Goal: Task Accomplishment & Management: Complete application form

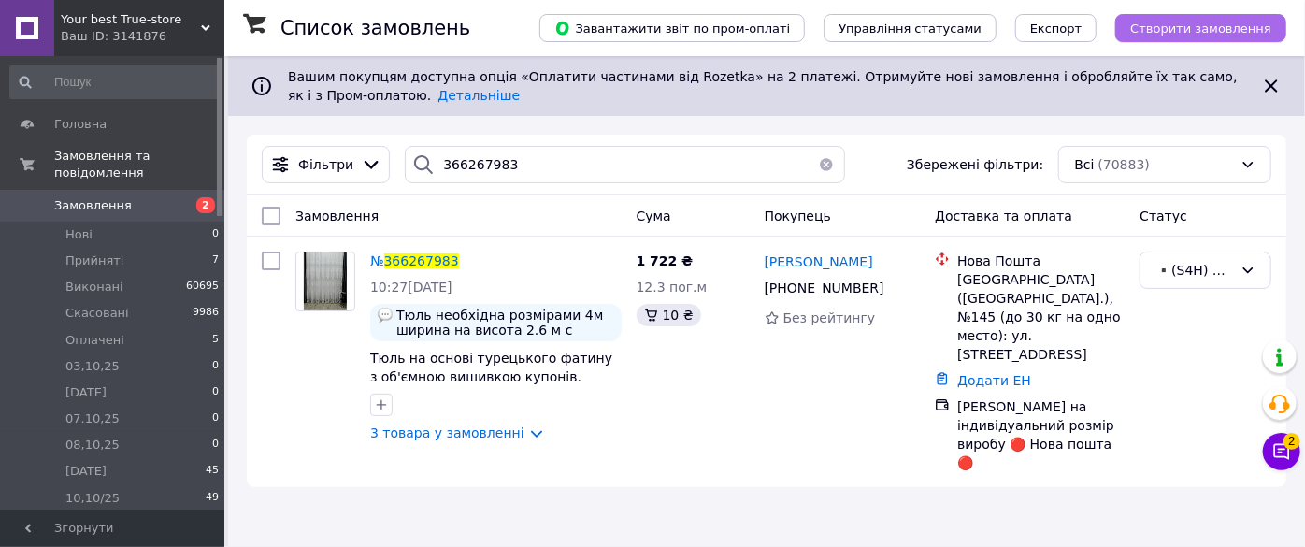
click at [1198, 26] on span "Створити замовлення" at bounding box center [1200, 29] width 141 height 14
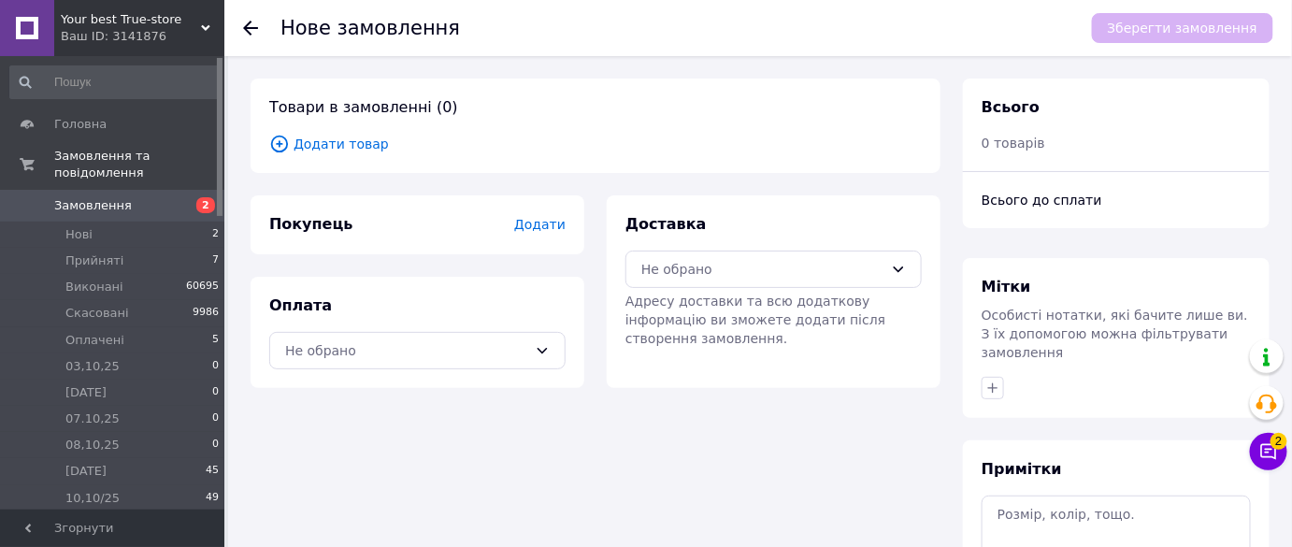
click at [159, 33] on div "Ваш ID: 3141876" at bounding box center [143, 36] width 164 height 17
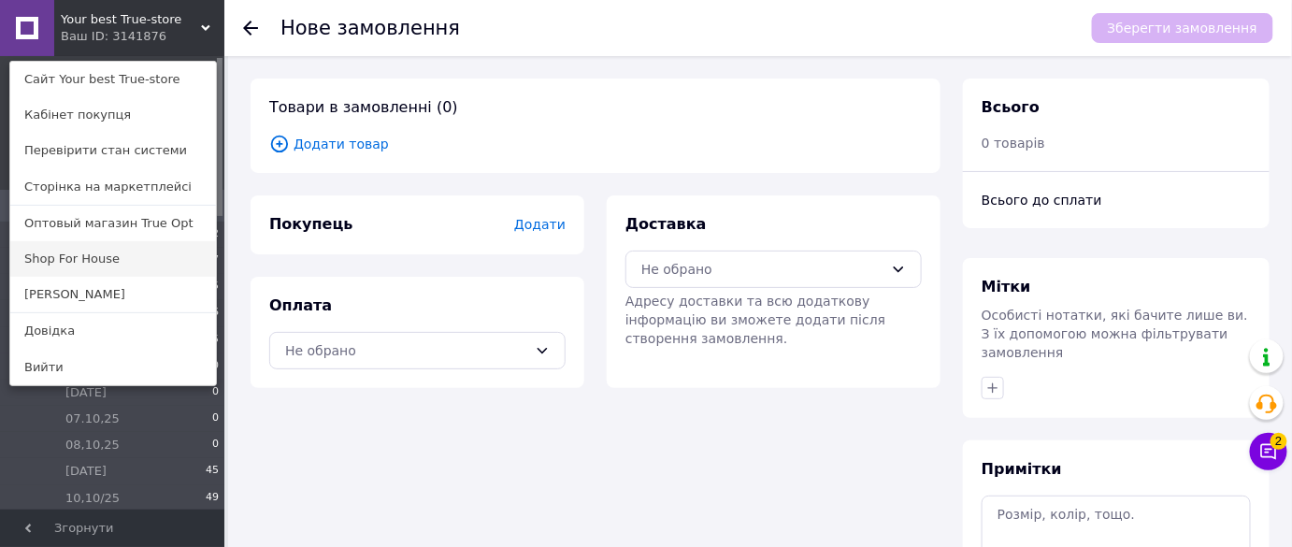
click at [108, 256] on link "Shop For House" at bounding box center [113, 259] width 206 height 36
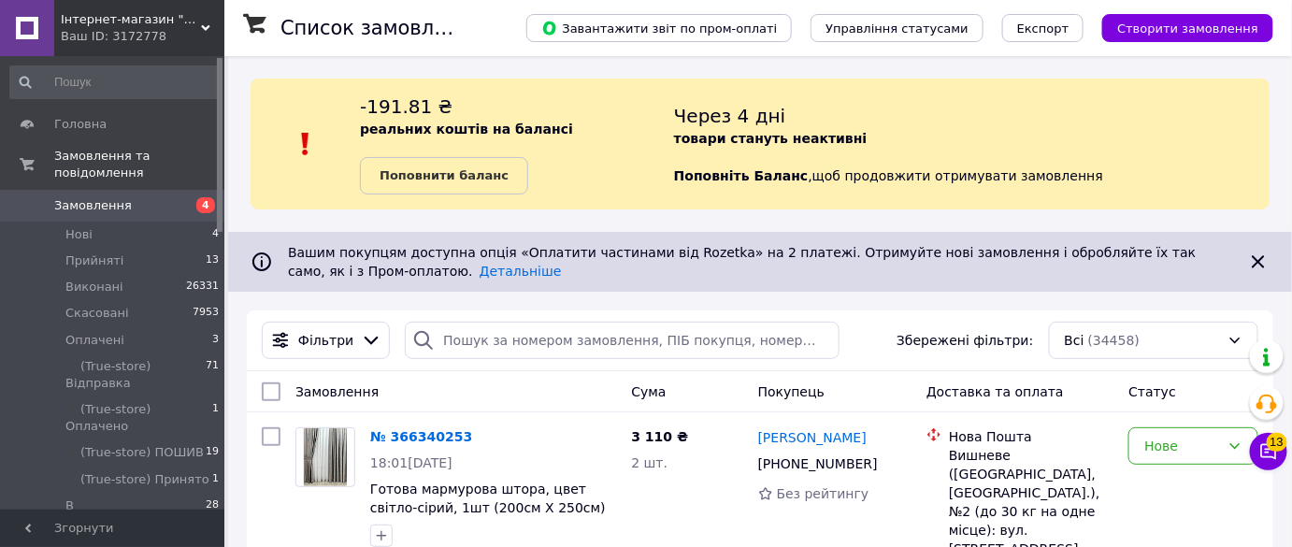
click at [1212, 10] on div "Завантажити звіт по пром-оплаті Управління статусами Експорт Створити замовлення" at bounding box center [881, 28] width 785 height 56
click at [1212, 24] on span "Створити замовлення" at bounding box center [1187, 29] width 141 height 14
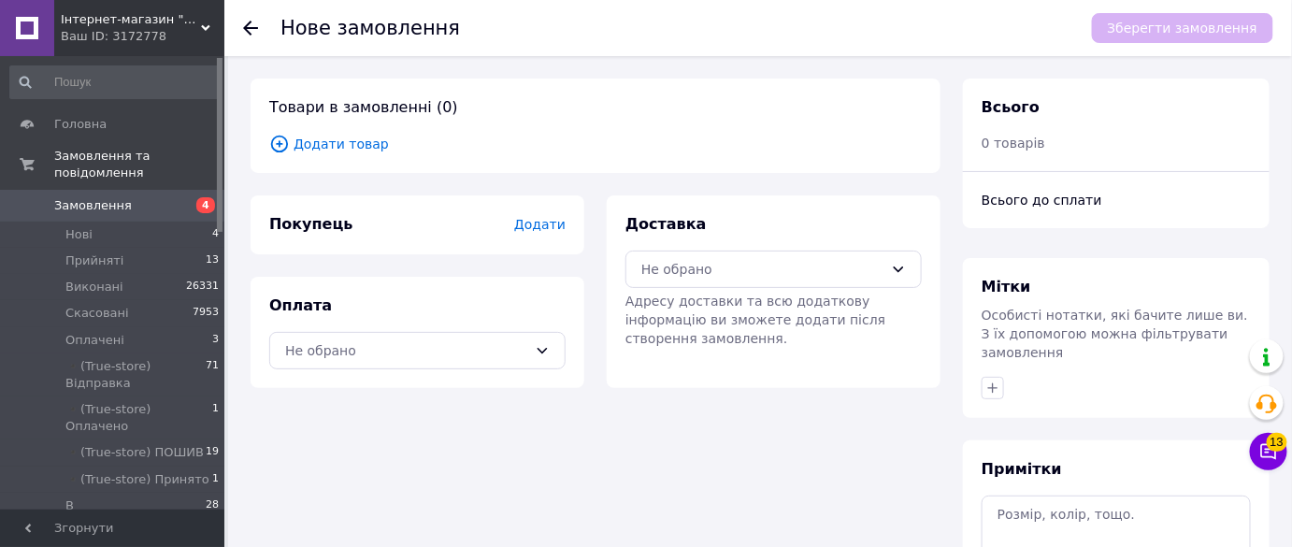
click at [553, 234] on div "Покупець Додати" at bounding box center [417, 225] width 296 height 22
click at [555, 217] on span "Додати" at bounding box center [539, 224] width 51 height 15
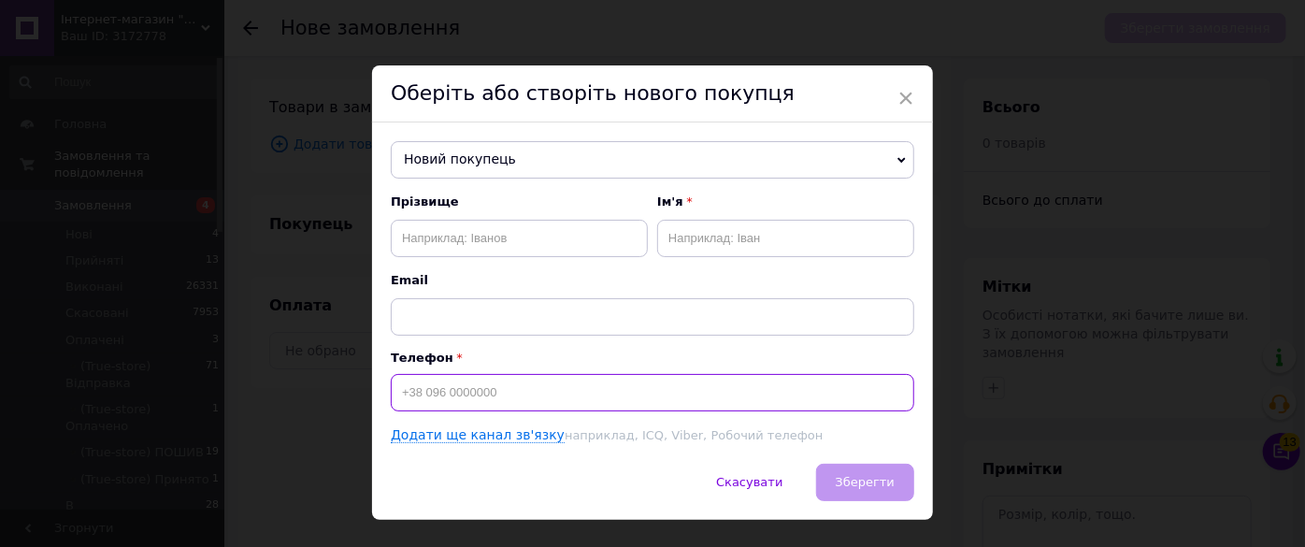
click at [445, 386] on input at bounding box center [653, 392] width 524 height 37
paste input "0681235922"
type input "+380681235922"
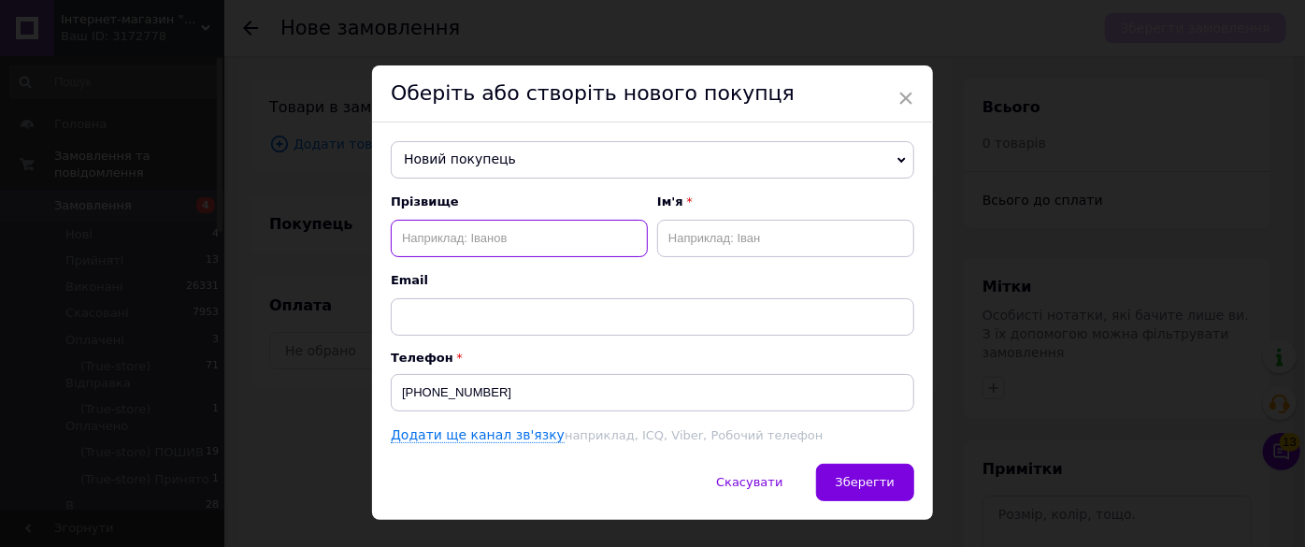
click at [473, 223] on input "text" at bounding box center [519, 238] width 257 height 37
paste input "Кибукевич Галина"
click at [482, 236] on input "Кибукевич Галина" at bounding box center [519, 238] width 257 height 37
type input "Кибукевич"
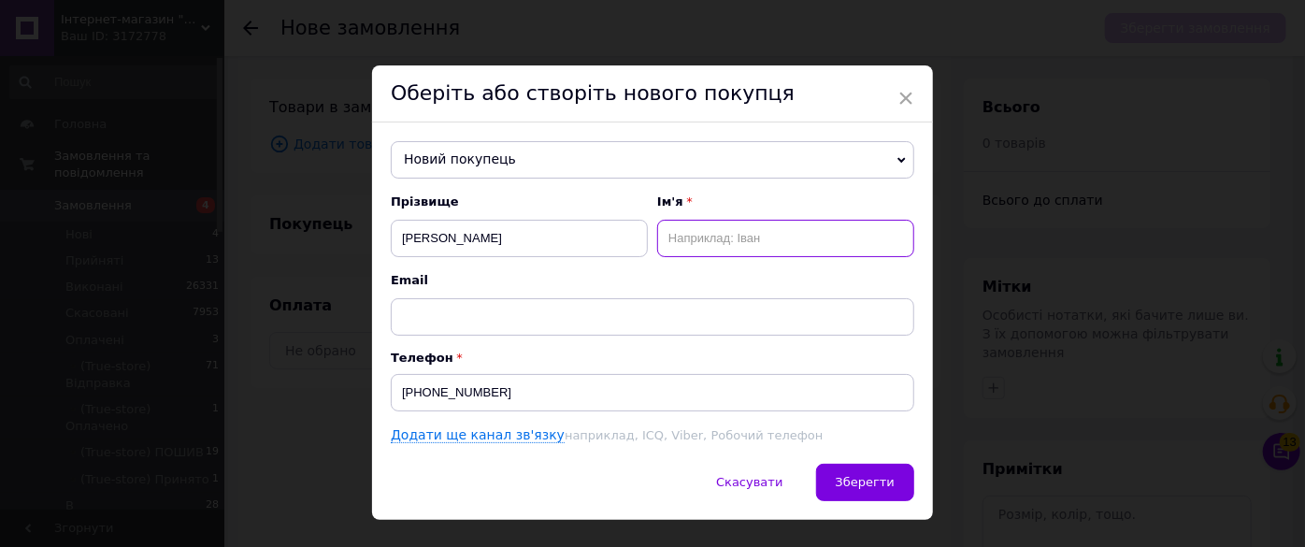
click at [757, 234] on input "text" at bounding box center [785, 238] width 257 height 37
paste input "Галина"
type input "Галина"
click at [853, 487] on span "Зберегти" at bounding box center [865, 482] width 59 height 14
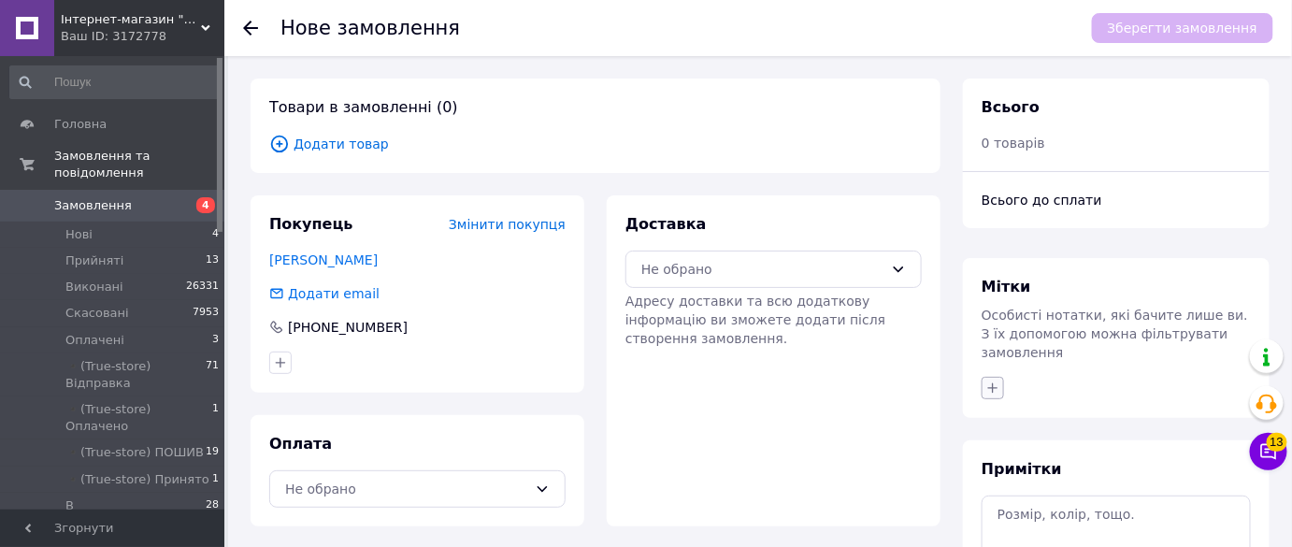
click at [985, 377] on button "button" at bounding box center [993, 388] width 22 height 22
type input "s"
click at [1025, 471] on label "INSTAGRAM" at bounding box center [1048, 478] width 71 height 14
checkbox input "true"
click at [1040, 421] on input "s" at bounding box center [1097, 437] width 210 height 37
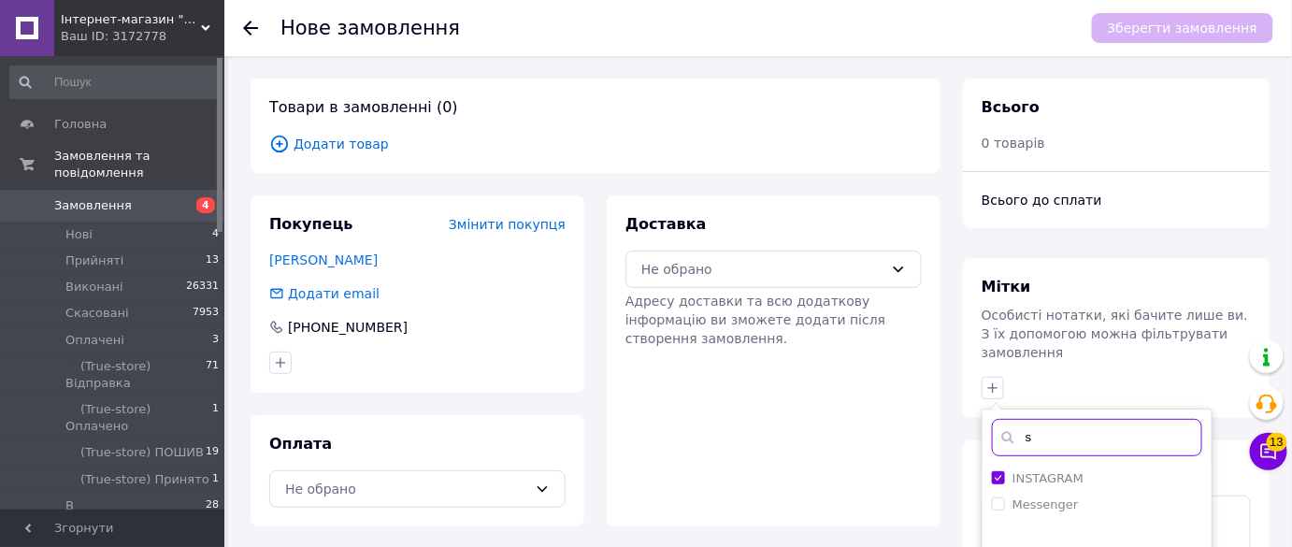
click at [1040, 421] on input "s" at bounding box center [1097, 437] width 210 height 37
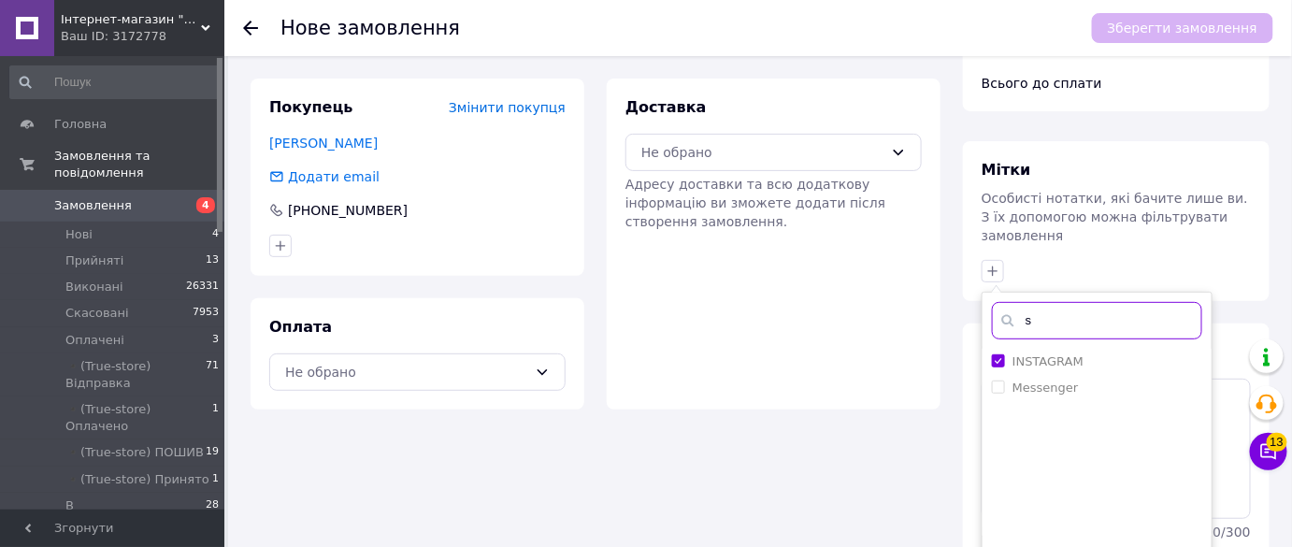
scroll to position [203, 0]
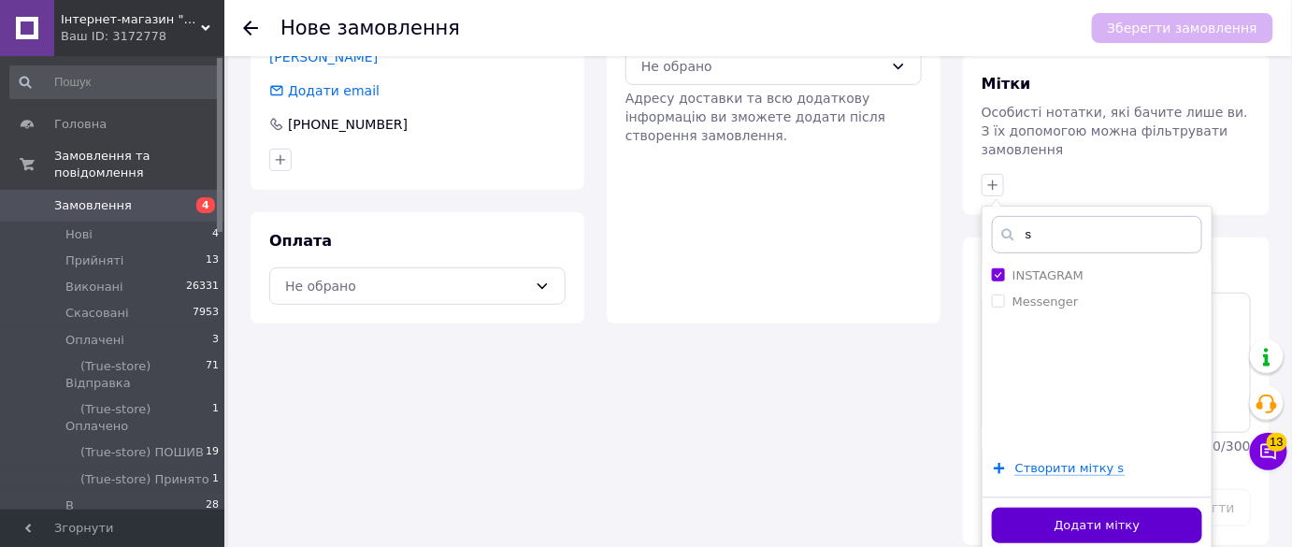
click at [1072, 508] on button "Додати мітку" at bounding box center [1097, 526] width 210 height 36
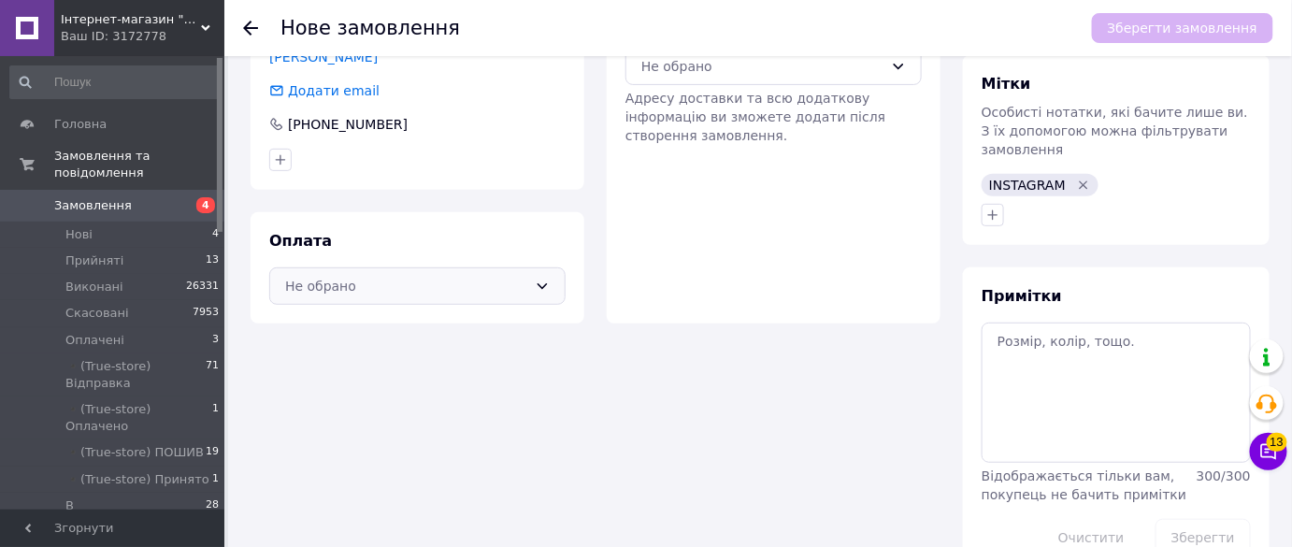
click at [463, 283] on div "Не обрано" at bounding box center [406, 286] width 242 height 21
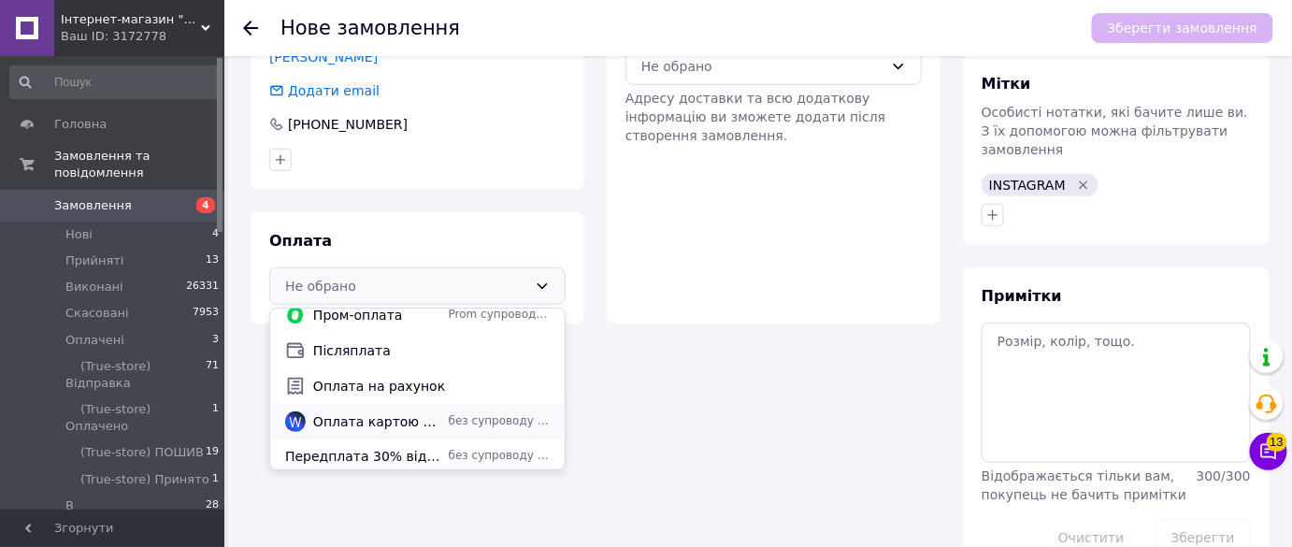
scroll to position [14, 0]
click at [401, 448] on span "Передплата 30% від вартості замовлення 🔴 Нова Пошта 🔴" at bounding box center [363, 453] width 156 height 19
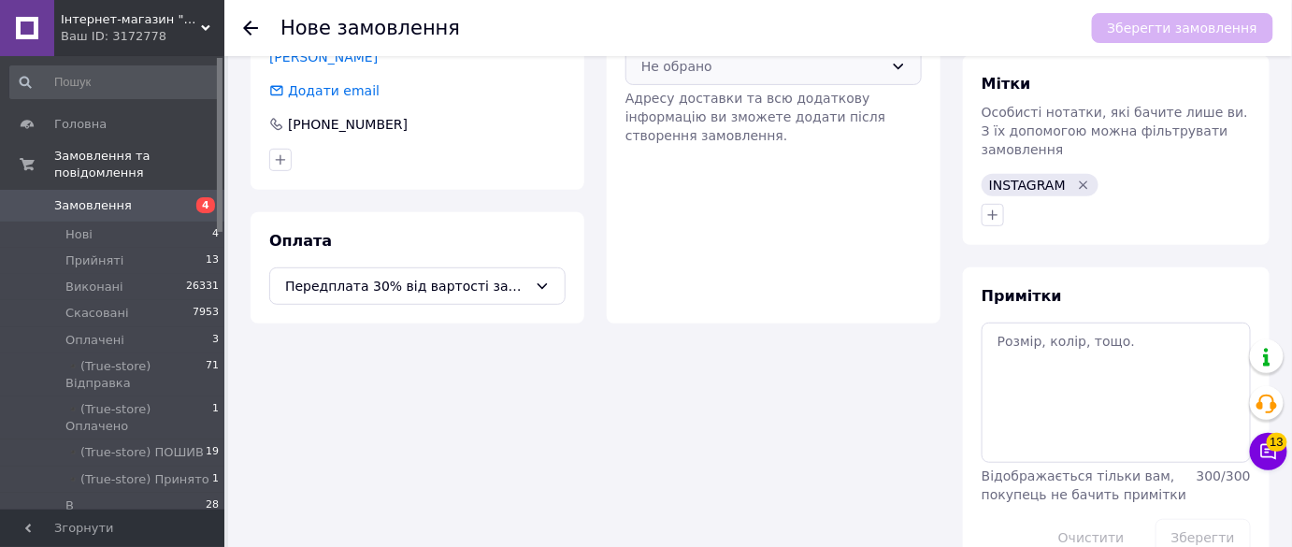
click at [701, 66] on div "Не обрано" at bounding box center [762, 66] width 242 height 21
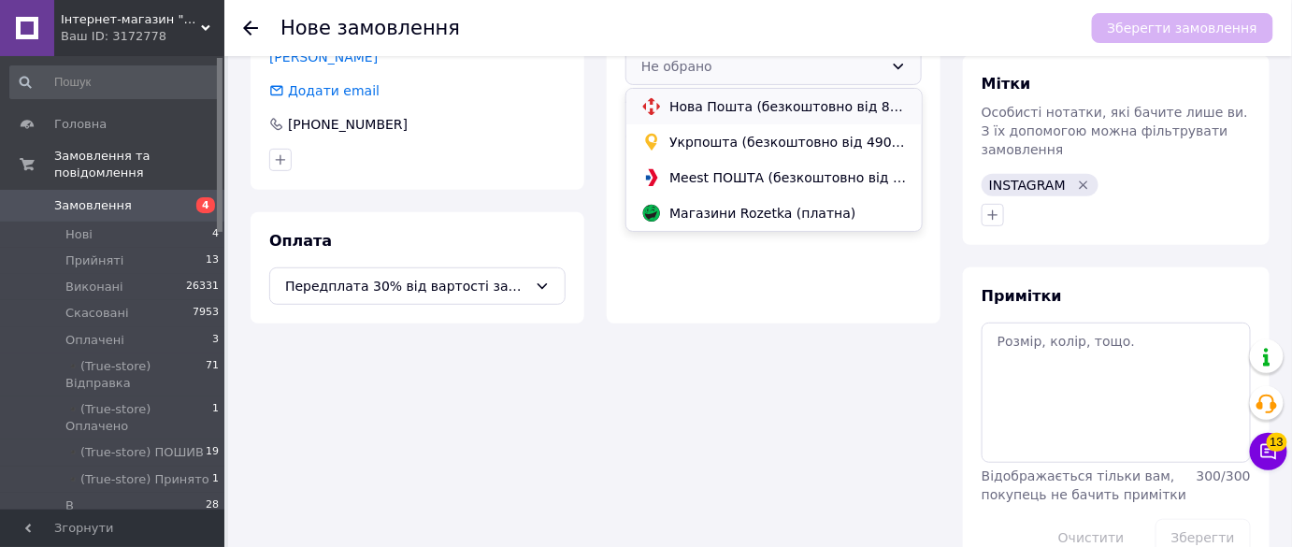
click at [721, 116] on div "Нова Пошта (безкоштовно від 8000 ₴)" at bounding box center [773, 107] width 295 height 36
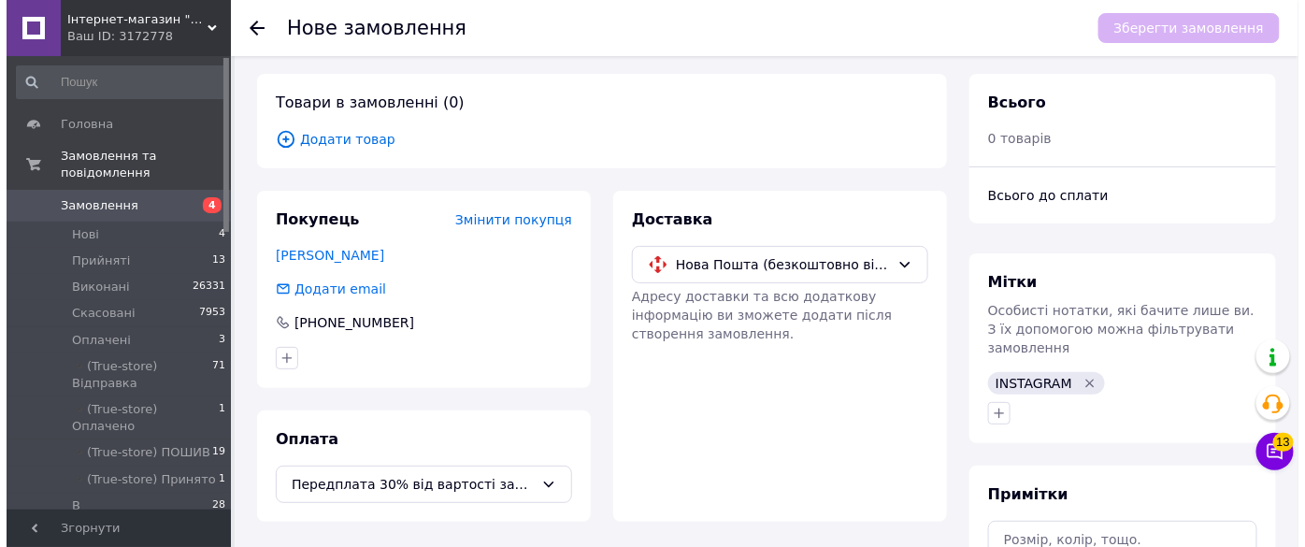
scroll to position [0, 0]
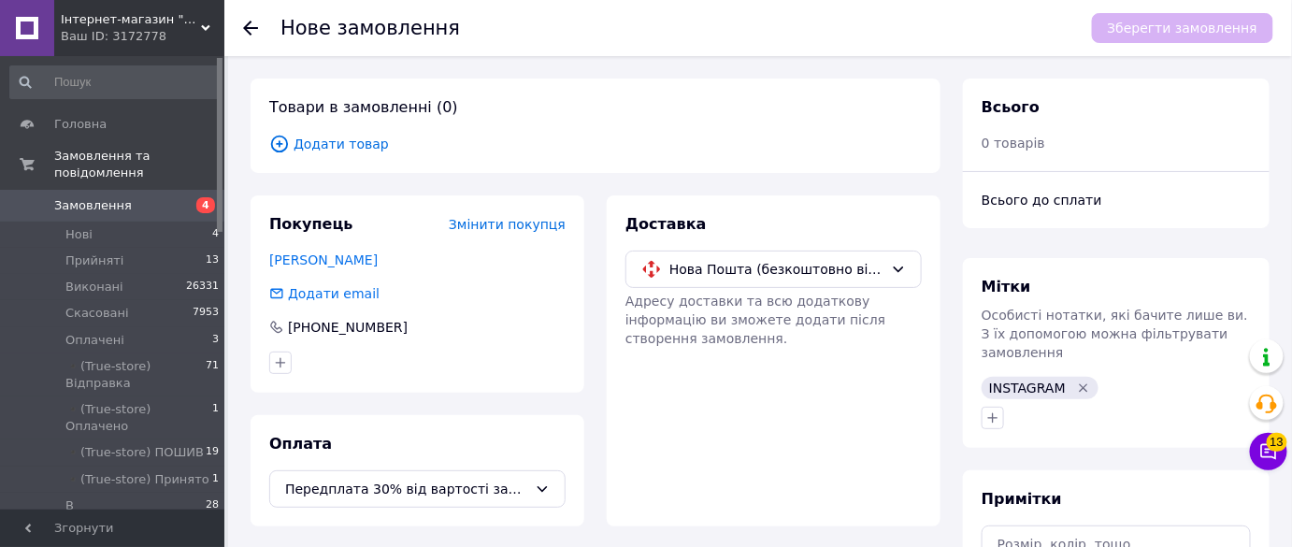
click at [326, 145] on span "Додати товар" at bounding box center [595, 144] width 653 height 21
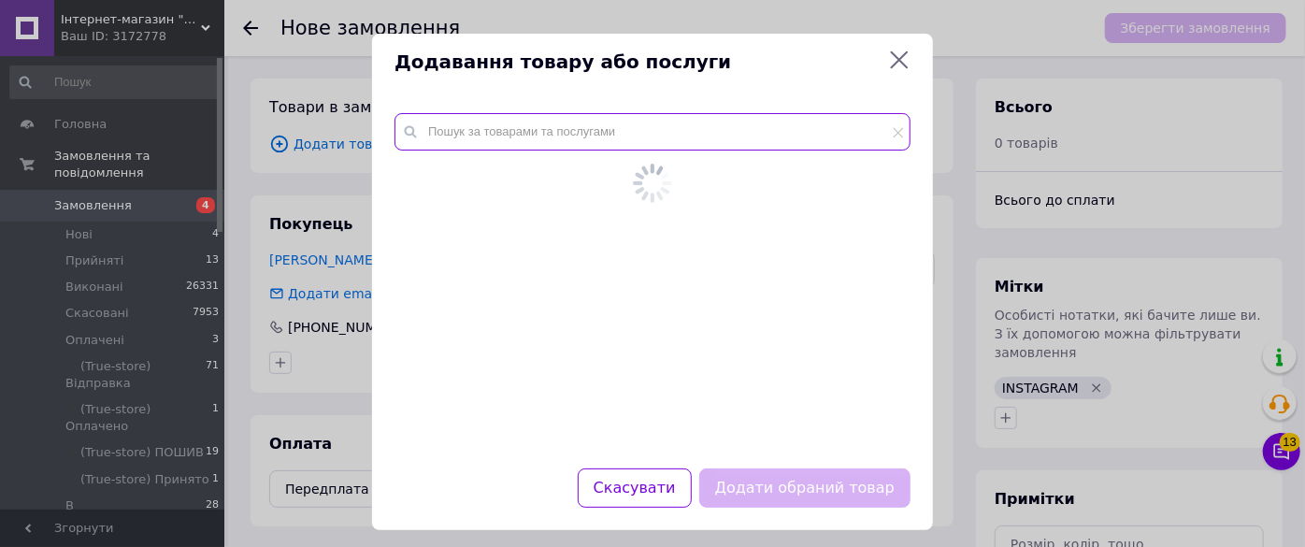
click at [428, 139] on input "text" at bounding box center [653, 131] width 516 height 37
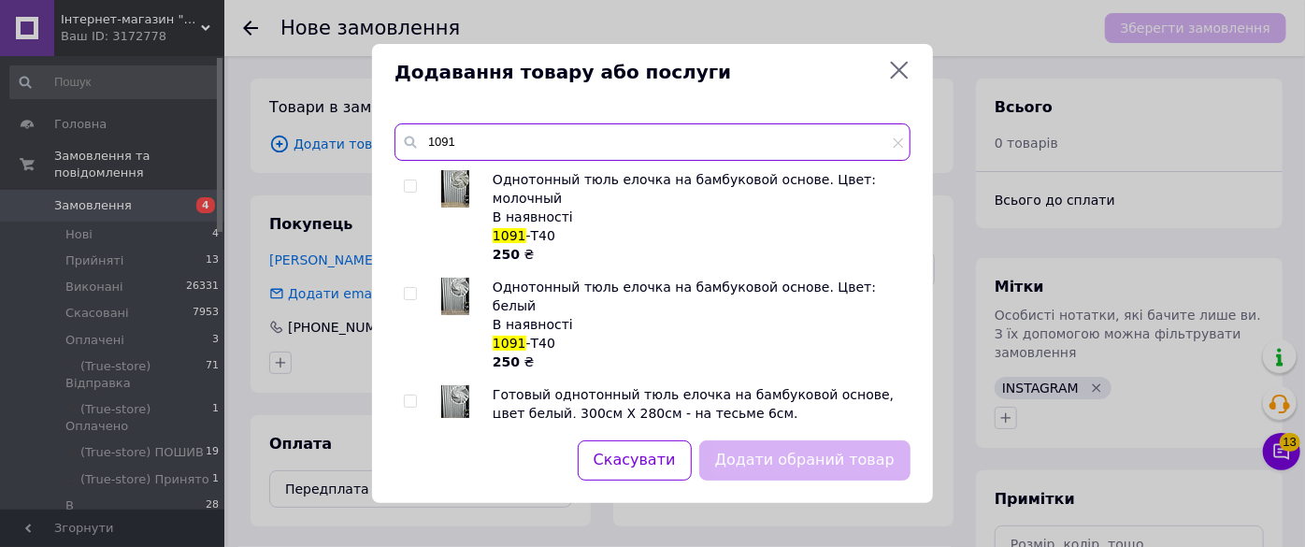
type input "1091"
click at [410, 187] on input "checkbox" at bounding box center [410, 186] width 12 height 12
checkbox input "true"
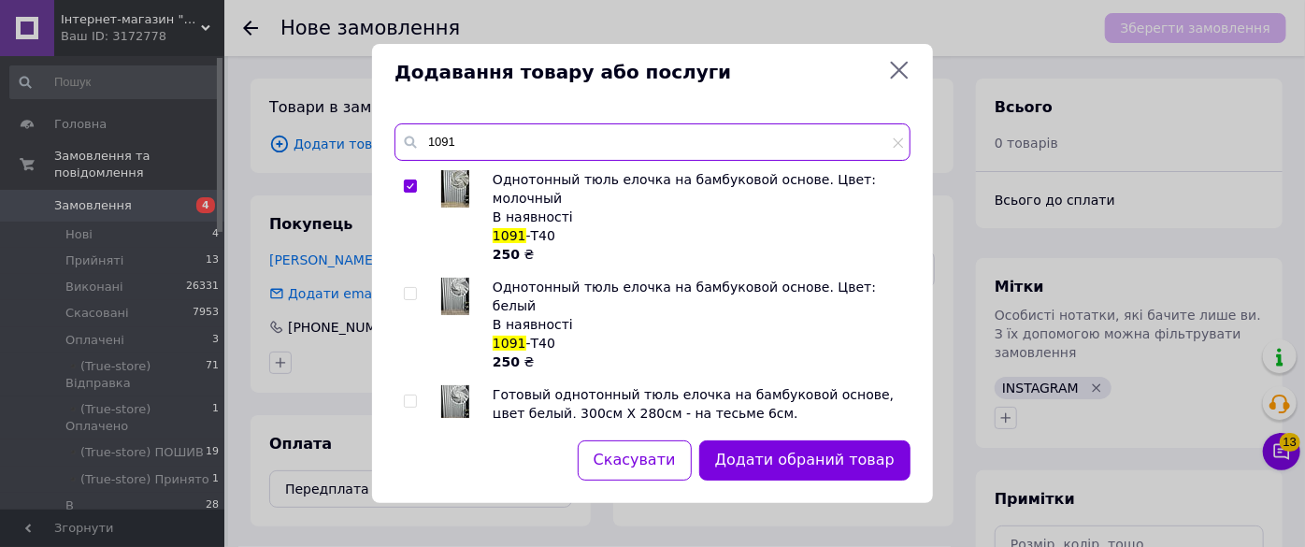
click at [526, 150] on input "1091" at bounding box center [653, 141] width 516 height 37
type input "0101"
click at [454, 153] on input "0101" at bounding box center [653, 141] width 516 height 37
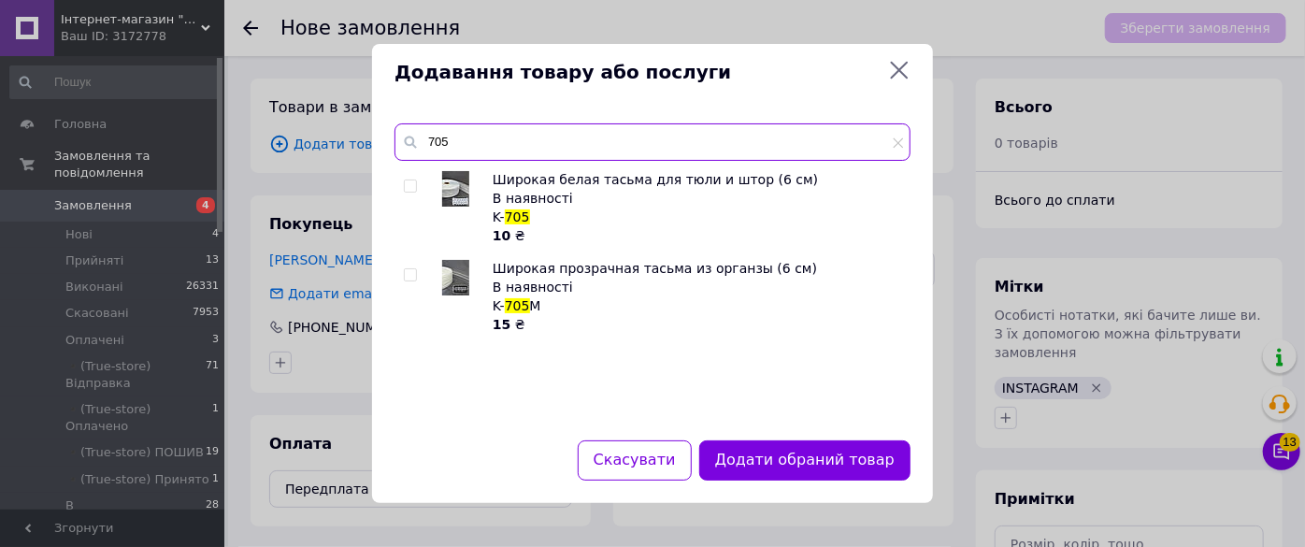
type input "705"
click at [412, 192] on input "checkbox" at bounding box center [410, 186] width 12 height 12
checkbox input "true"
click at [490, 146] on input "705" at bounding box center [653, 141] width 516 height 37
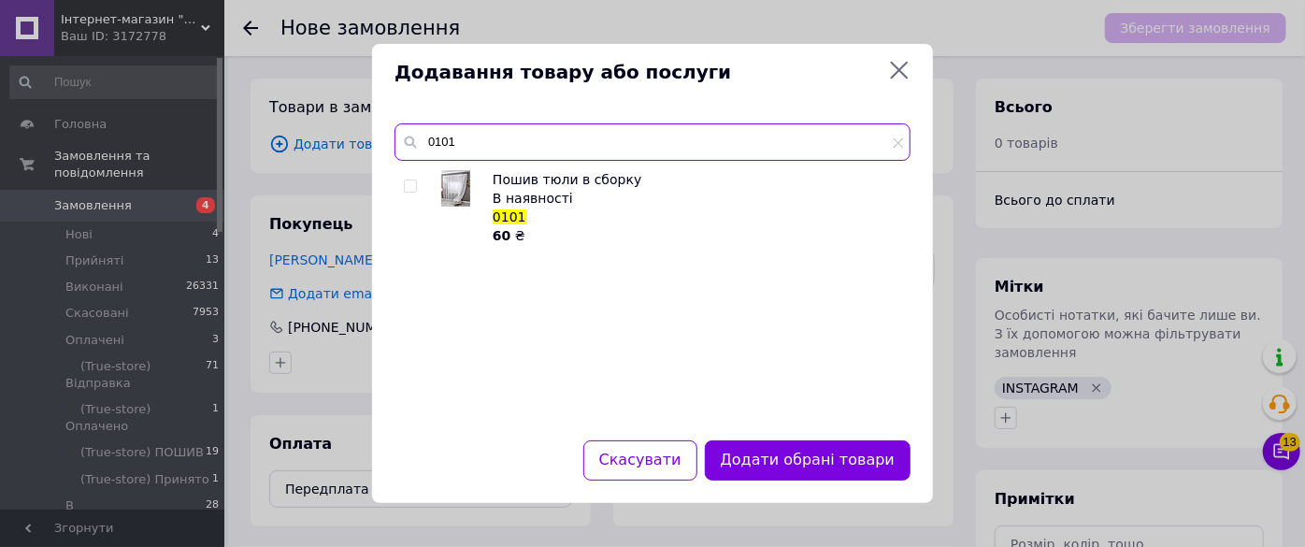
type input "0101"
click at [412, 183] on input "checkbox" at bounding box center [410, 186] width 12 height 12
checkbox input "true"
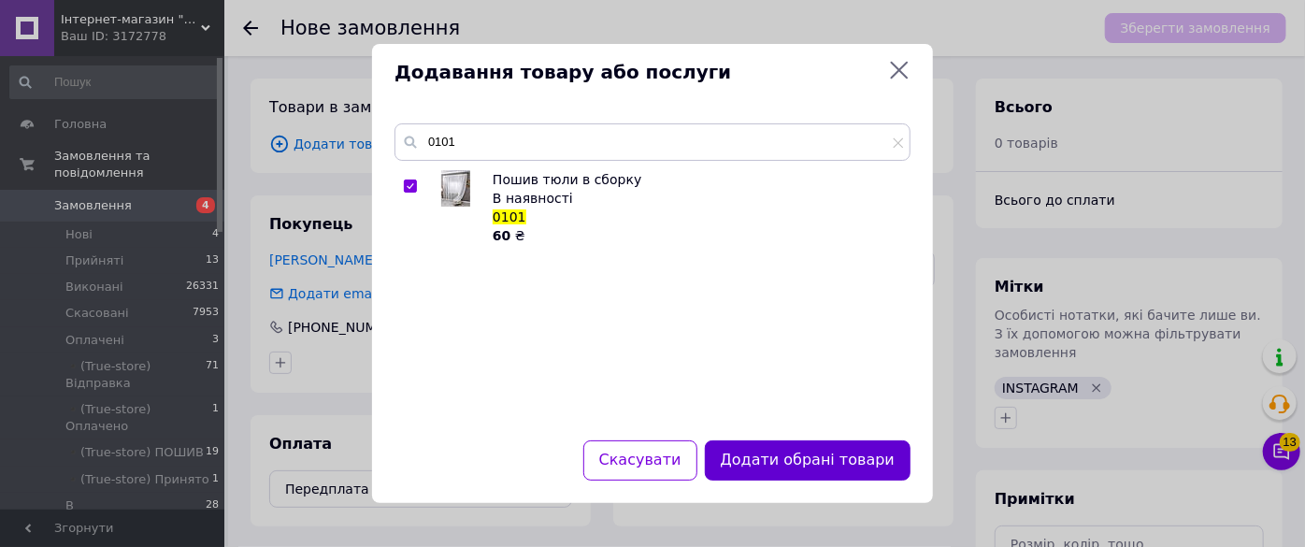
click at [768, 460] on button "Додати обрані товари" at bounding box center [808, 460] width 206 height 40
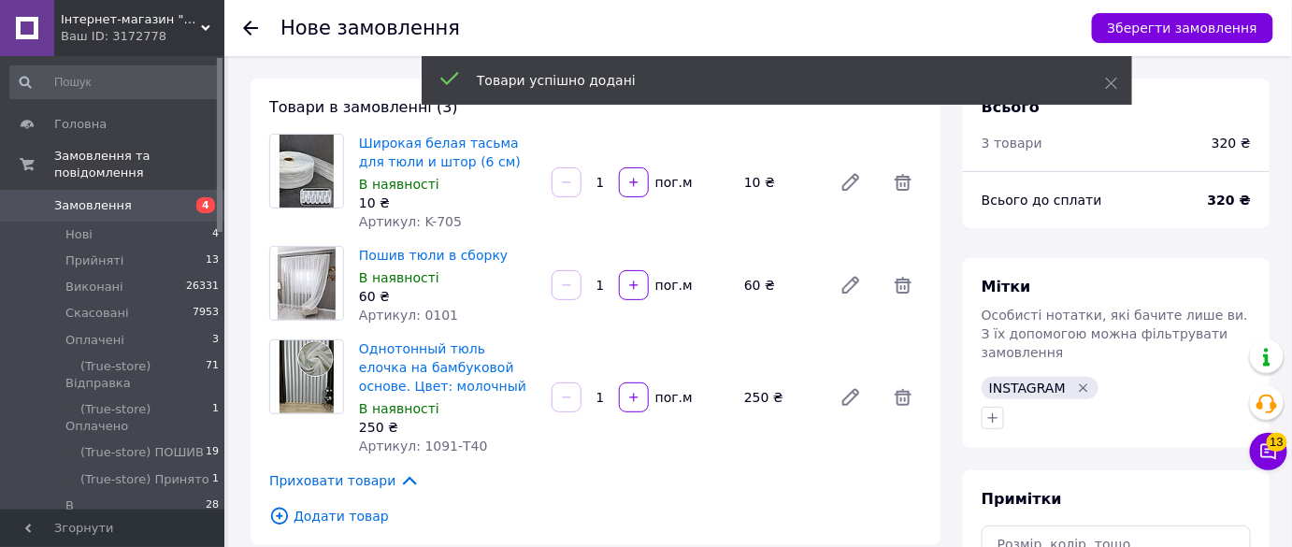
click at [585, 189] on input "1" at bounding box center [600, 183] width 30 height 14
type input "8.1"
click at [597, 283] on input "1" at bounding box center [600, 286] width 30 height 14
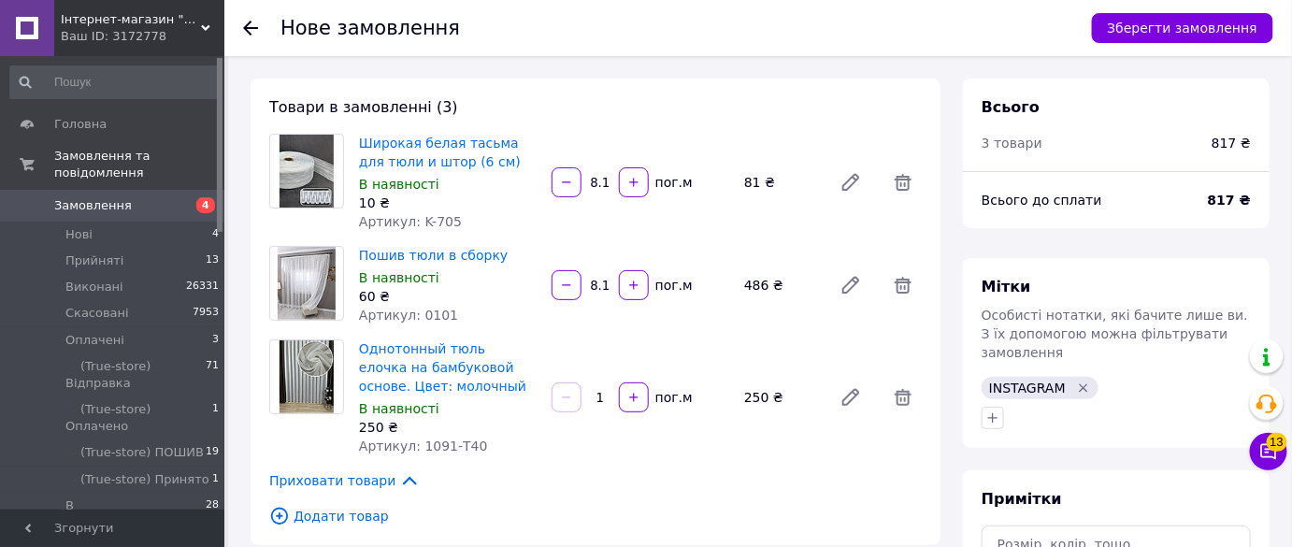
type input "8.1"
click at [588, 402] on input "1" at bounding box center [600, 398] width 30 height 14
type input "8.1"
click at [437, 451] on span "Артикул: 1091-Т40" at bounding box center [423, 446] width 129 height 15
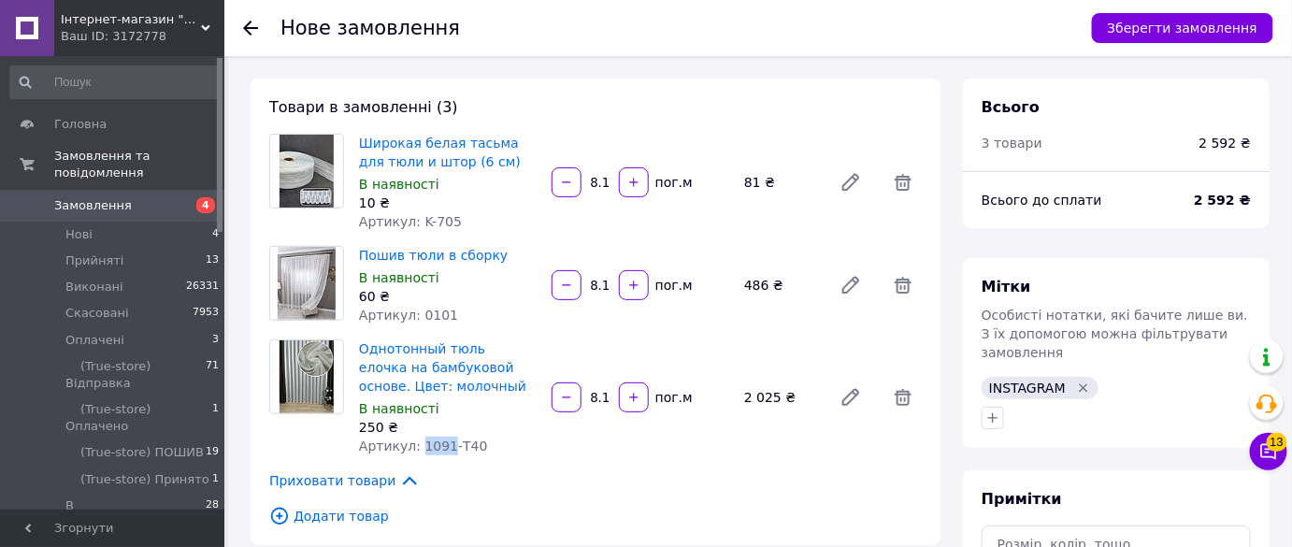
copy span "1091"
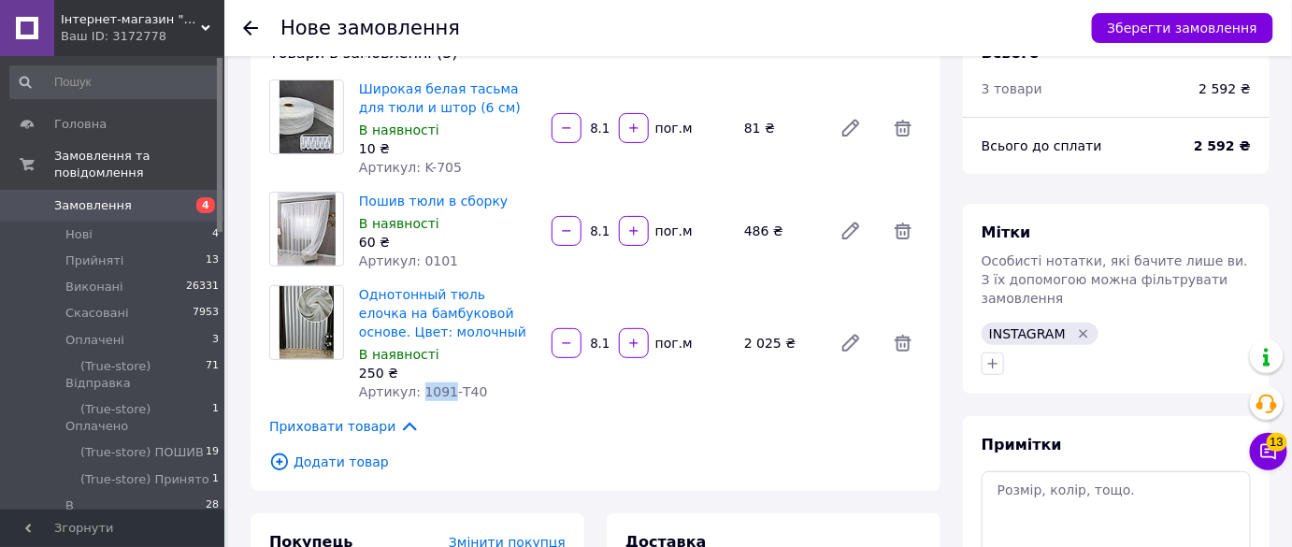
scroll to position [84, 0]
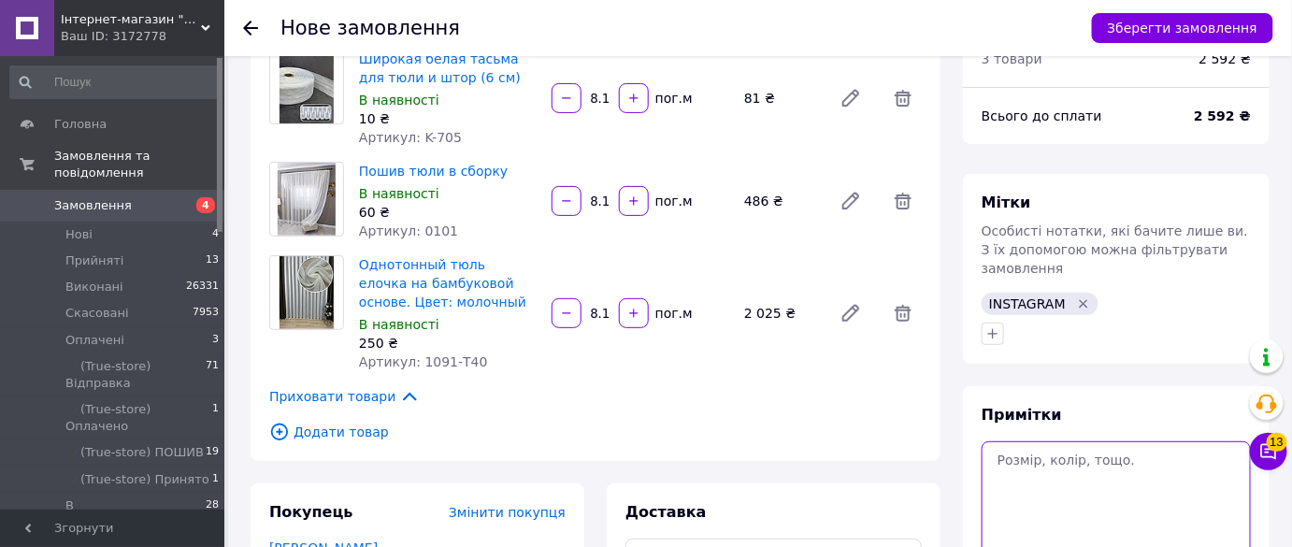
click at [1025, 441] on textarea at bounding box center [1116, 511] width 269 height 140
paste textarea "1091"
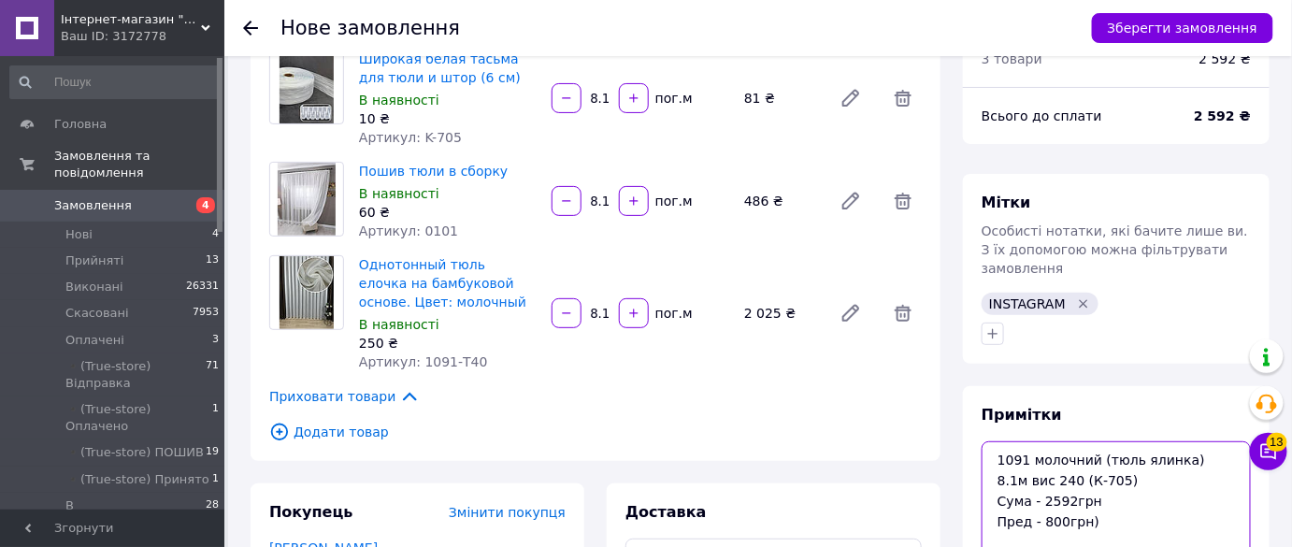
type textarea "1091 молочний (тюль ялинка) 8.1м вис 240 (К-705) Сума - 2592грн Пред - 800грн)"
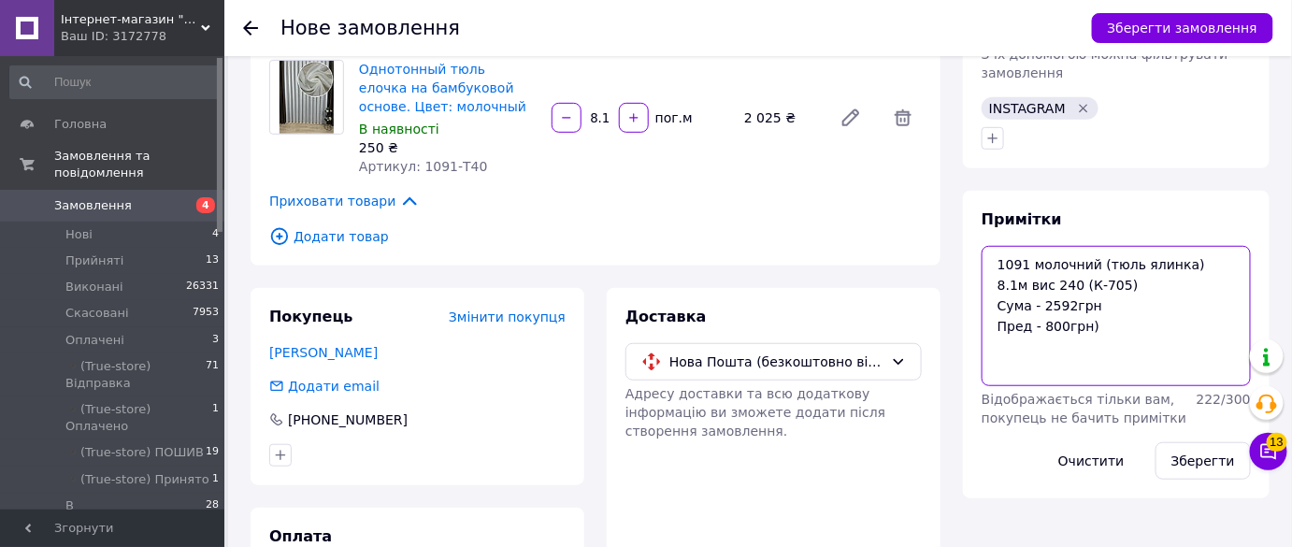
scroll to position [373, 0]
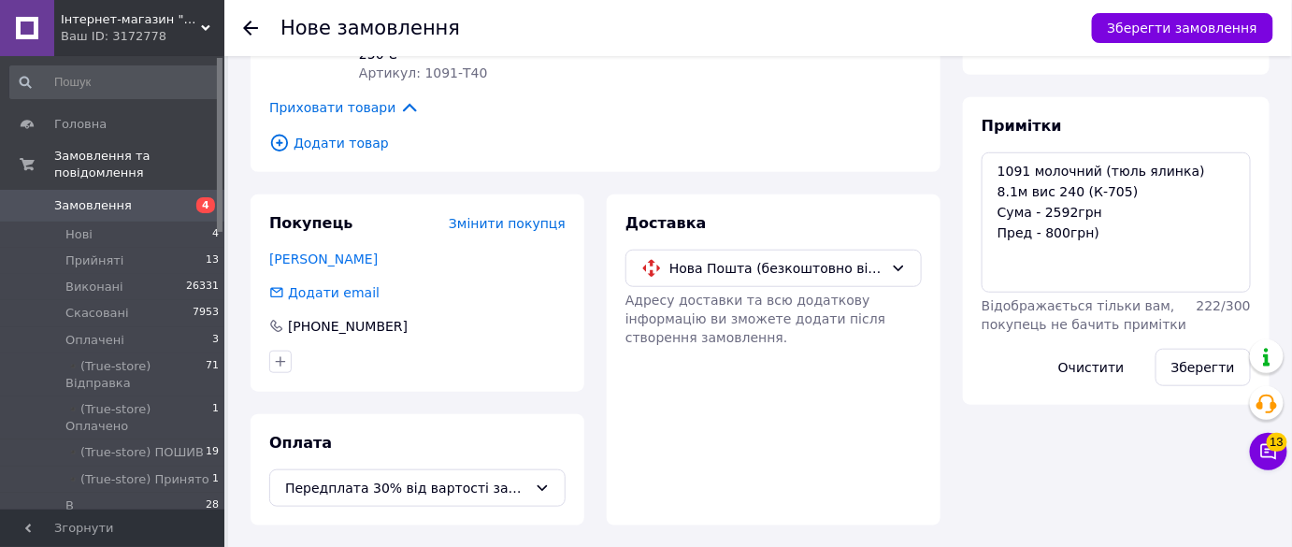
copy link "Кибукевич Галина"
drag, startPoint x: 405, startPoint y: 263, endPoint x: 326, endPoint y: 273, distance: 79.2
click at [326, 273] on div "Покупець Змінити покупця Кибукевич Галина Додати email +380681235922" at bounding box center [418, 292] width 334 height 197
click at [1190, 353] on button "Зберегти" at bounding box center [1203, 367] width 95 height 37
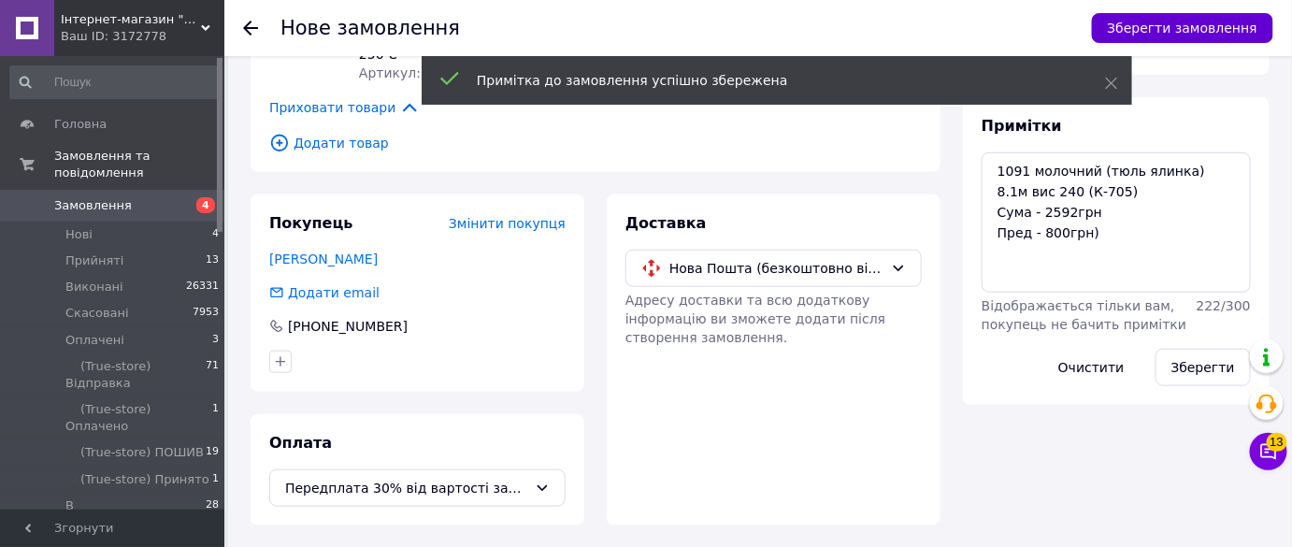
click at [1169, 29] on button "Зберегти замовлення" at bounding box center [1182, 28] width 181 height 30
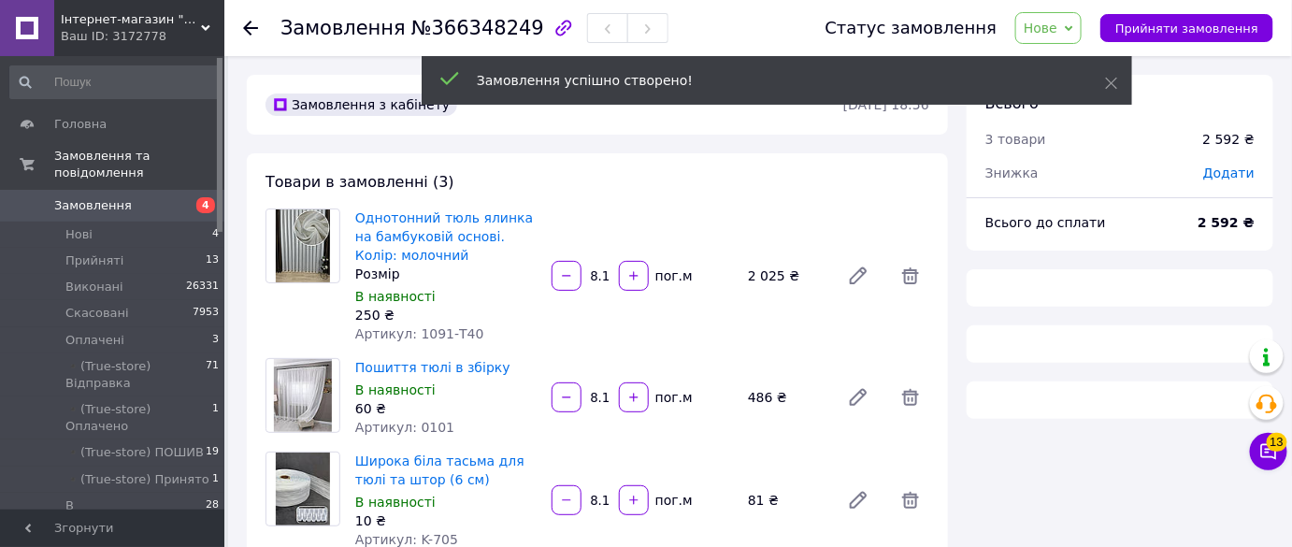
click at [431, 32] on span "№366348249" at bounding box center [477, 28] width 133 height 22
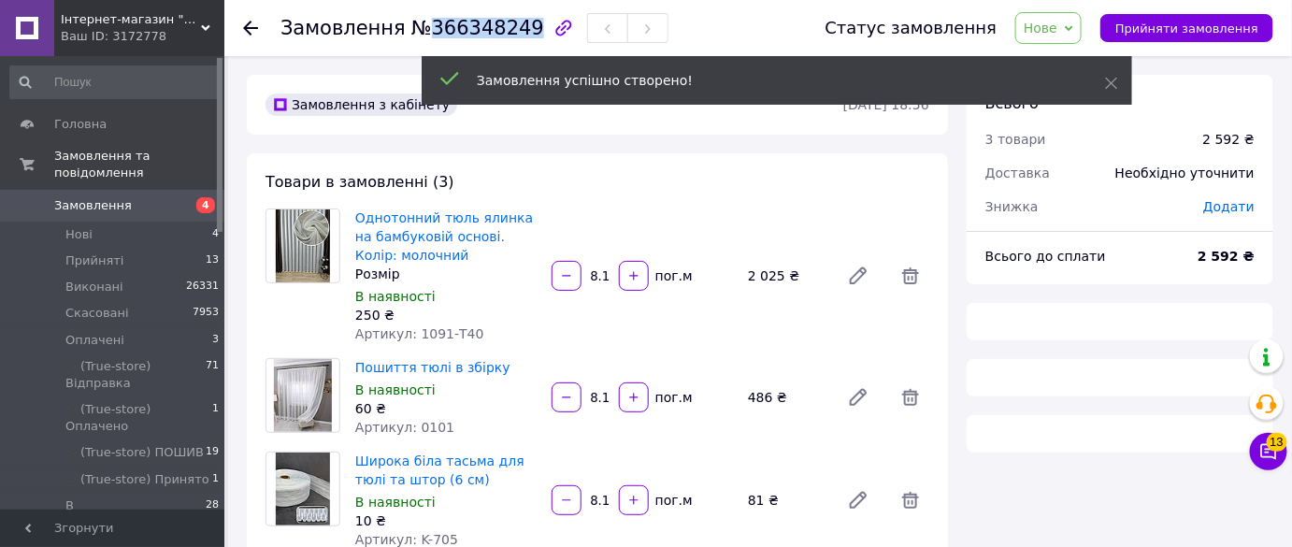
click at [431, 32] on span "№366348249" at bounding box center [477, 28] width 133 height 22
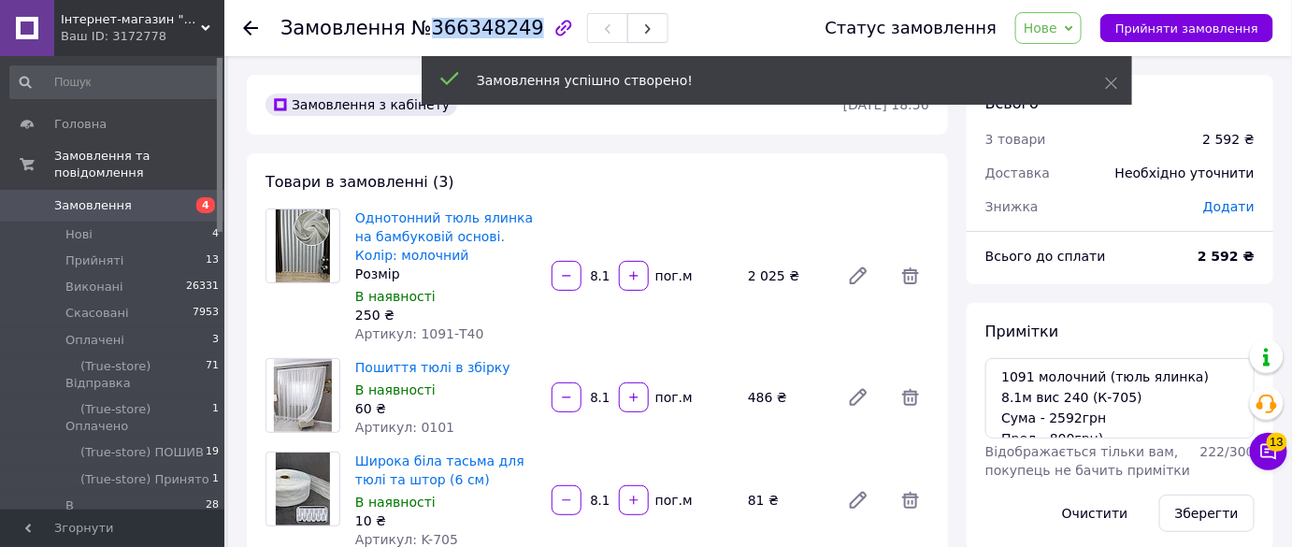
copy span "366348249"
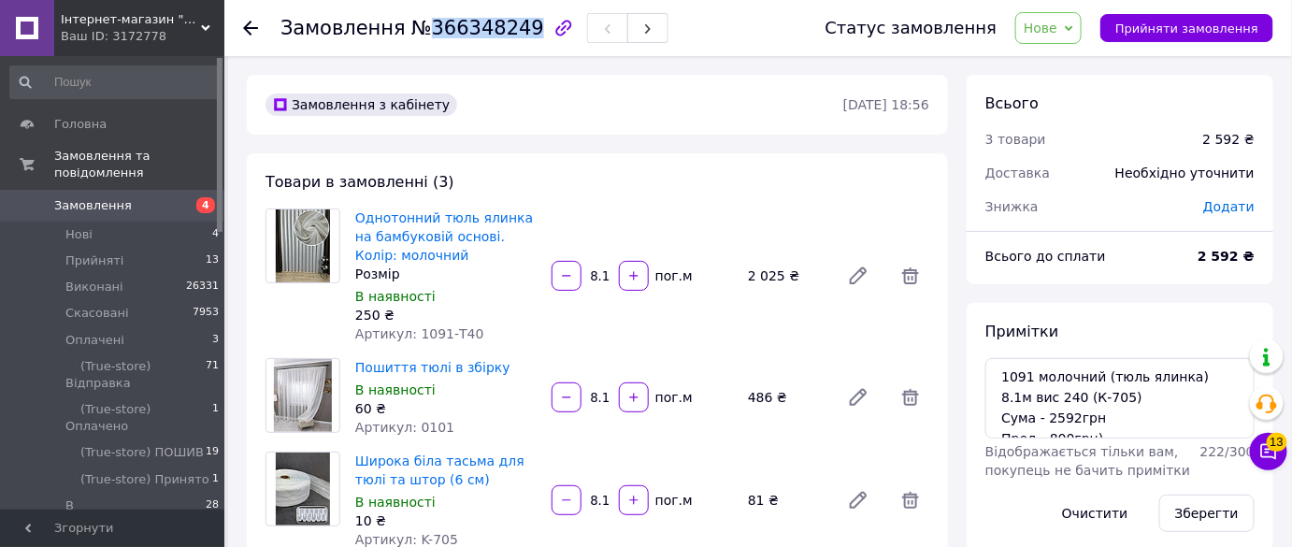
drag, startPoint x: 1239, startPoint y: 352, endPoint x: 1176, endPoint y: 383, distance: 70.3
click at [1239, 352] on div "Примітки 1091 молочний (тюль ялинка) 8.1м вис 240 (К-705) Сума - 2592грн Пред -…" at bounding box center [1120, 427] width 269 height 210
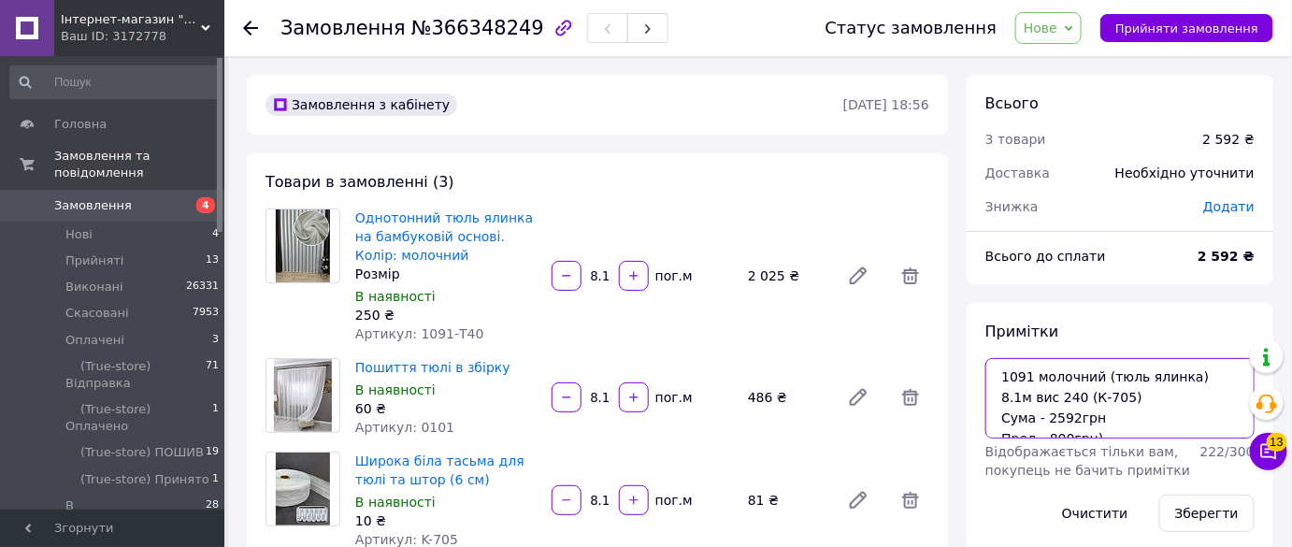
drag, startPoint x: 1141, startPoint y: 397, endPoint x: 765, endPoint y: 285, distance: 392.3
click at [1212, 518] on button "Зберегти" at bounding box center [1206, 513] width 95 height 37
click at [1059, 41] on span "Нове" at bounding box center [1048, 28] width 66 height 32
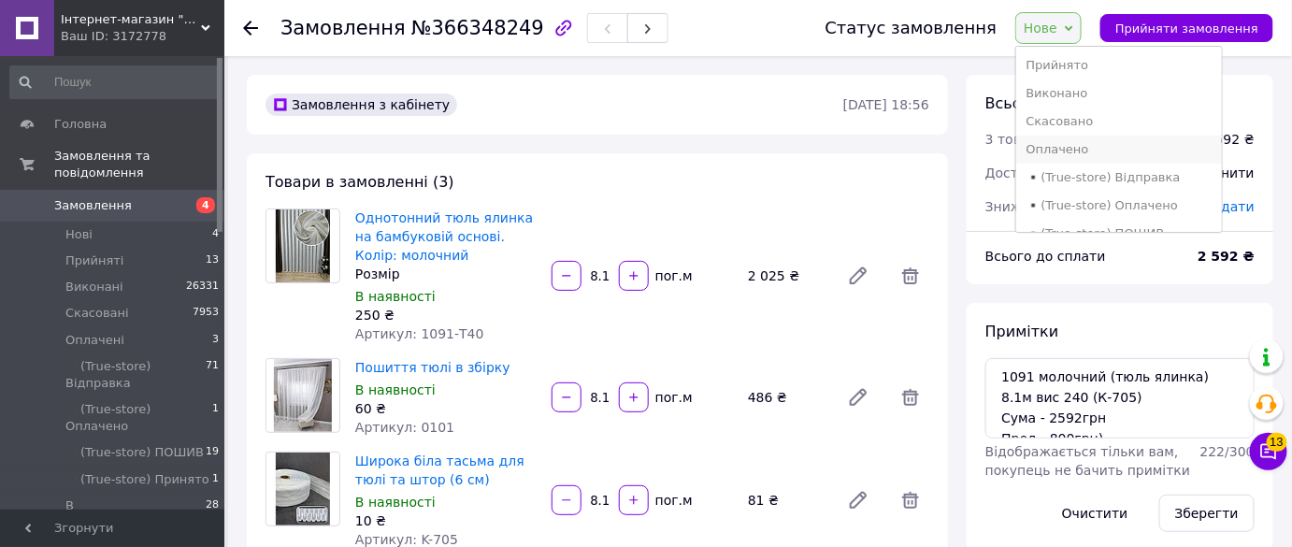
click at [1085, 149] on li "Оплачено" at bounding box center [1119, 150] width 206 height 28
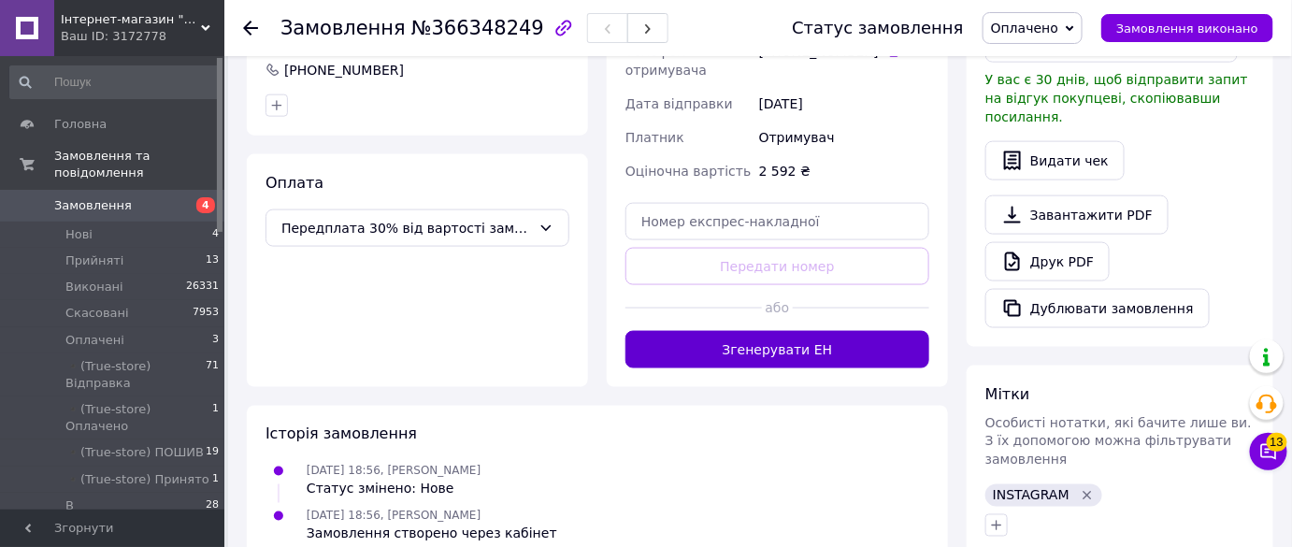
scroll to position [785, 0]
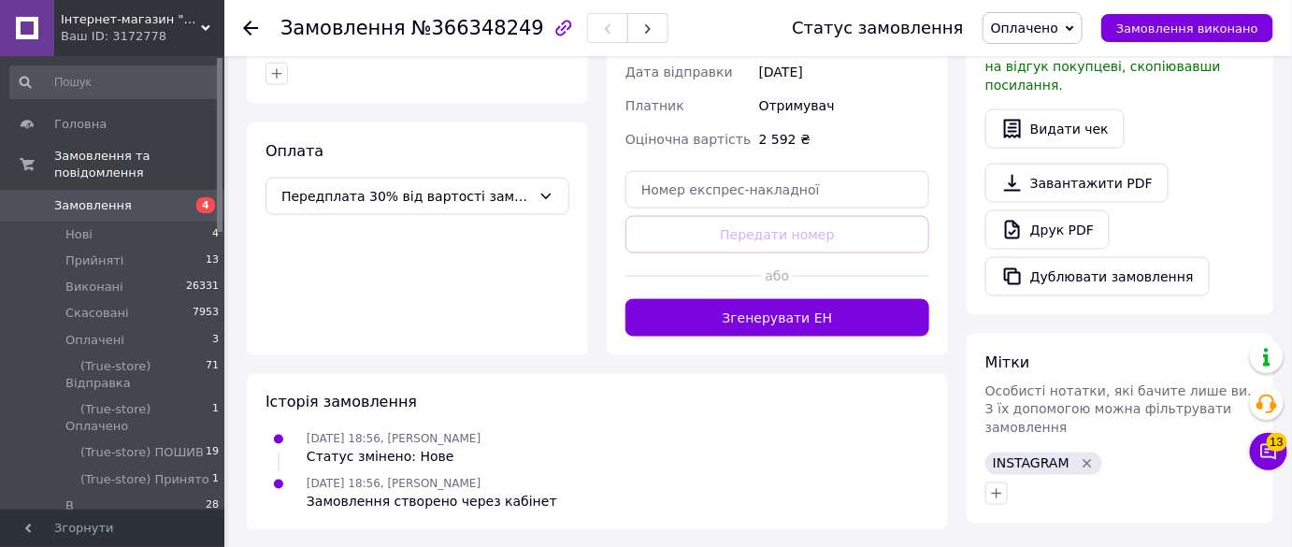
click at [247, 24] on use at bounding box center [250, 28] width 15 height 15
